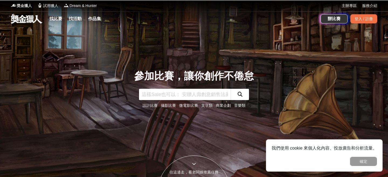
click at [25, 8] on span "獎金獵人" at bounding box center [24, 6] width 15 height 6
click at [55, 21] on link "找比賽" at bounding box center [55, 19] width 17 height 8
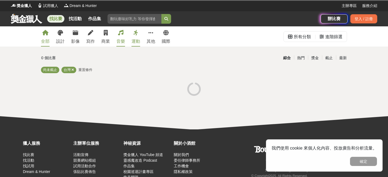
click at [122, 40] on div "音樂" at bounding box center [120, 41] width 9 height 6
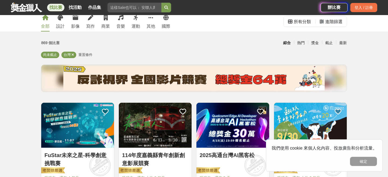
scroll to position [12, 0]
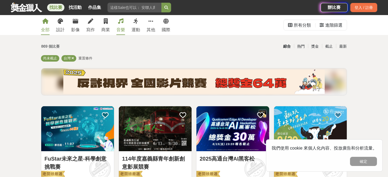
click at [120, 24] on link "音樂" at bounding box center [120, 25] width 9 height 20
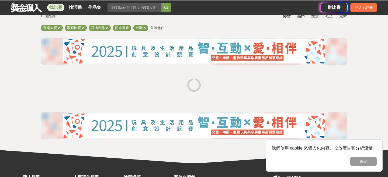
scroll to position [104, 0]
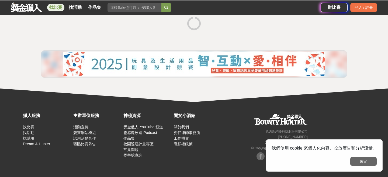
click at [370, 161] on button "確定" at bounding box center [363, 161] width 27 height 9
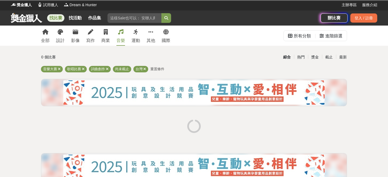
scroll to position [0, 0]
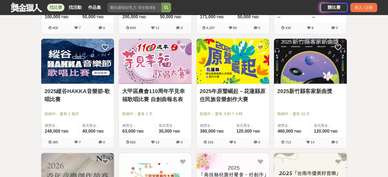
scroll to position [423, 0]
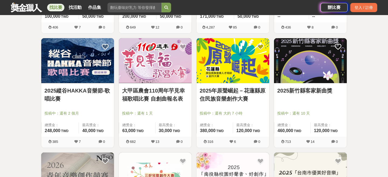
click at [323, 73] on img at bounding box center [310, 60] width 73 height 45
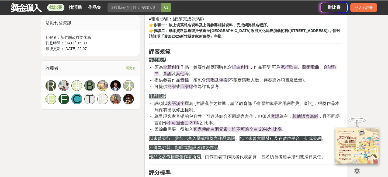
scroll to position [260, 0]
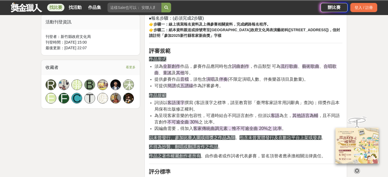
click at [180, 103] on span "客語漢字" at bounding box center [175, 102] width 17 height 5
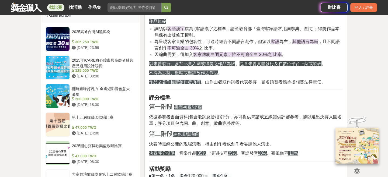
scroll to position [415, 0]
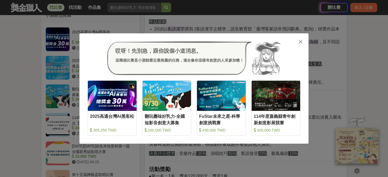
click at [301, 41] on icon at bounding box center [300, 41] width 4 height 5
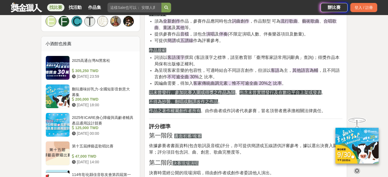
scroll to position [387, 0]
